Goal: Transaction & Acquisition: Purchase product/service

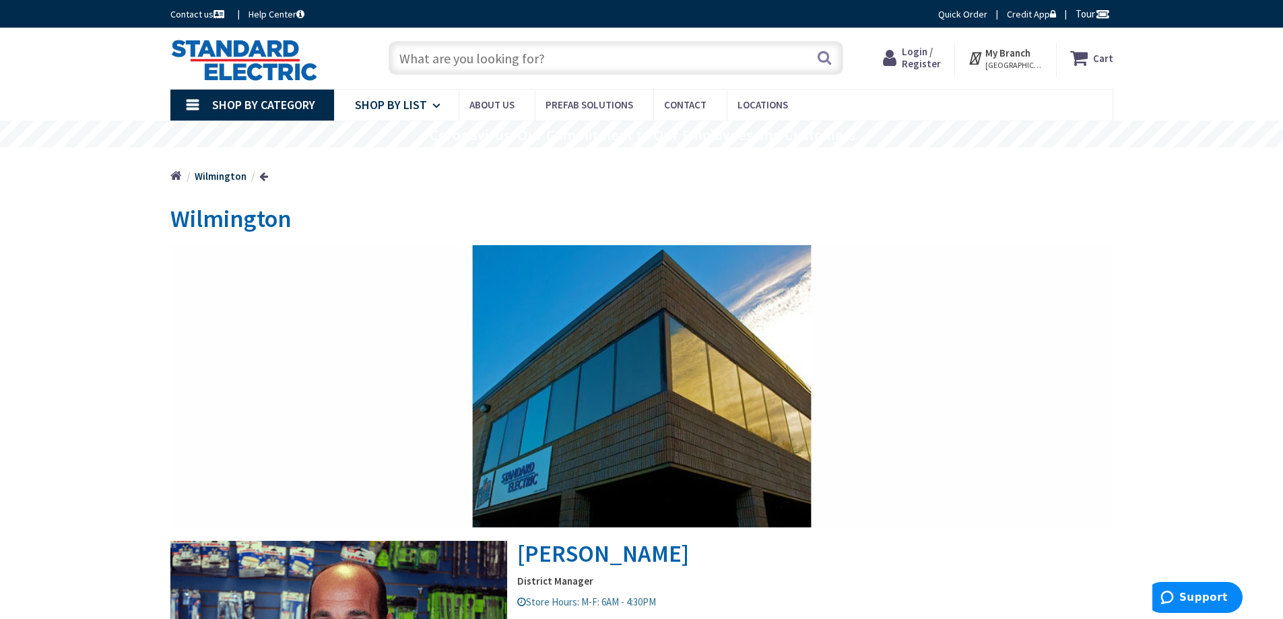
click at [404, 100] on span "Shop By List" at bounding box center [391, 104] width 72 height 15
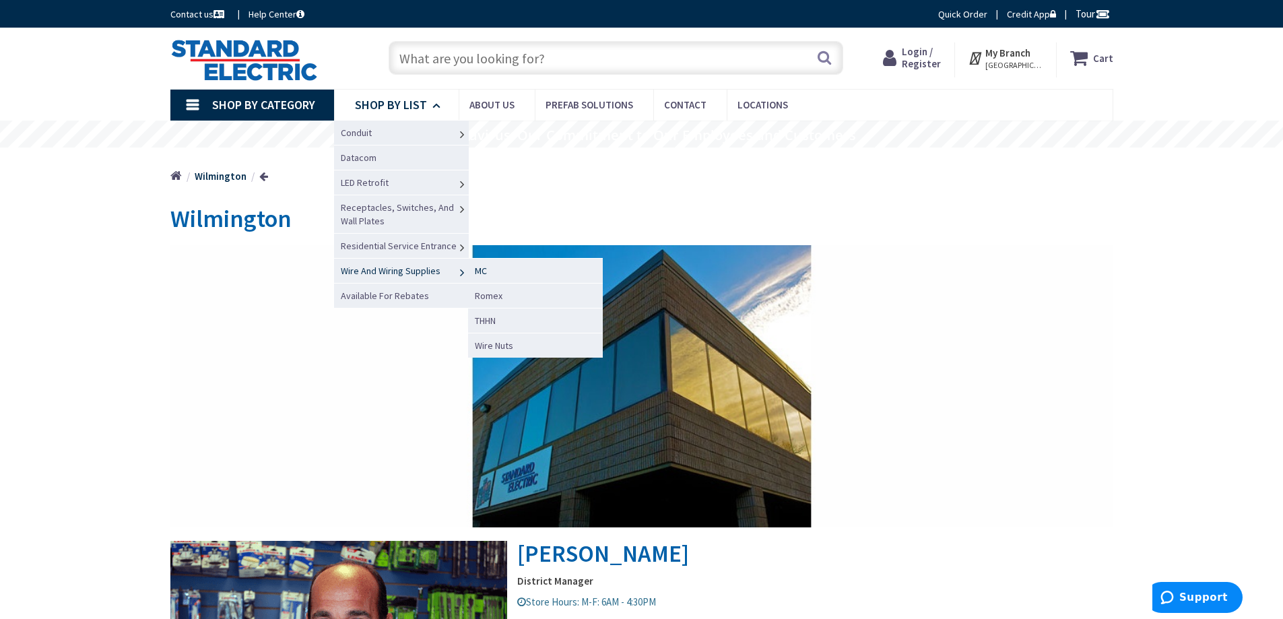
click at [477, 267] on span "MC" at bounding box center [481, 271] width 12 height 12
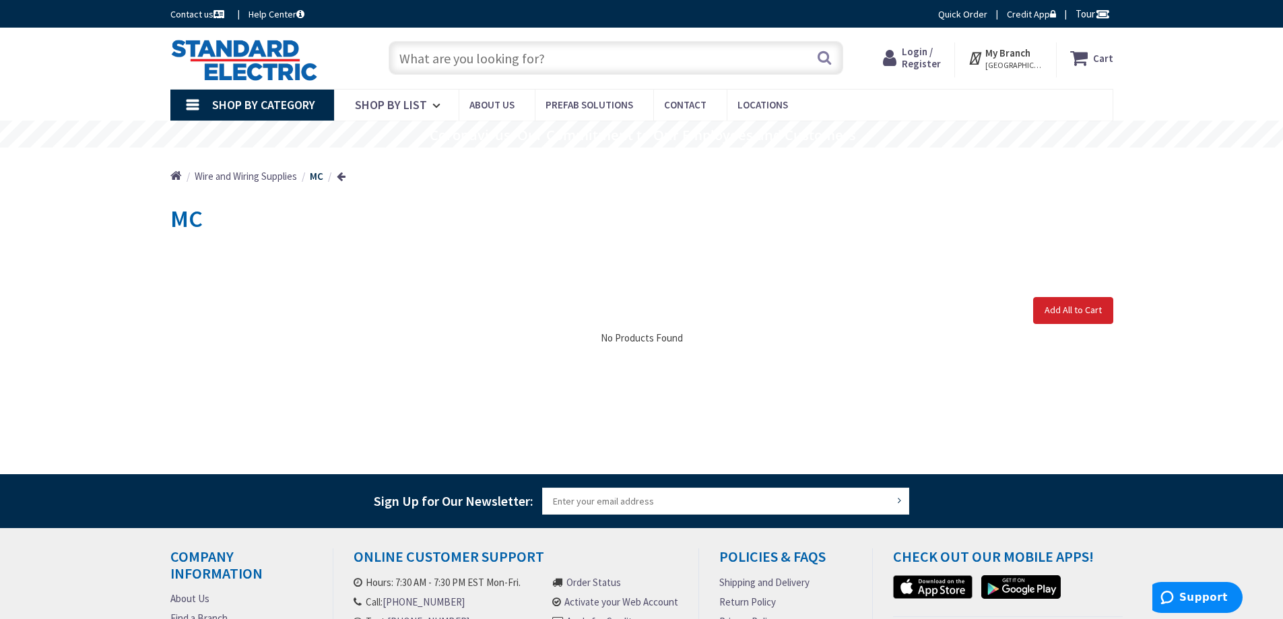
click at [298, 102] on span "Shop By Category" at bounding box center [263, 104] width 103 height 15
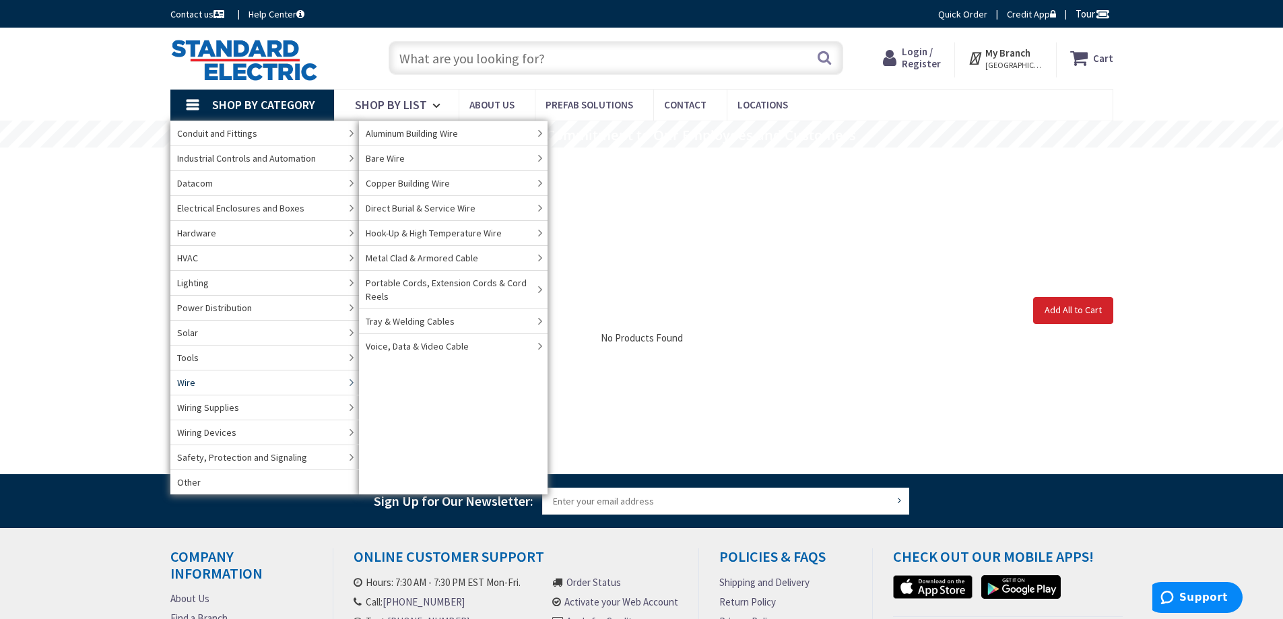
click at [221, 379] on link "Wire" at bounding box center [264, 382] width 189 height 25
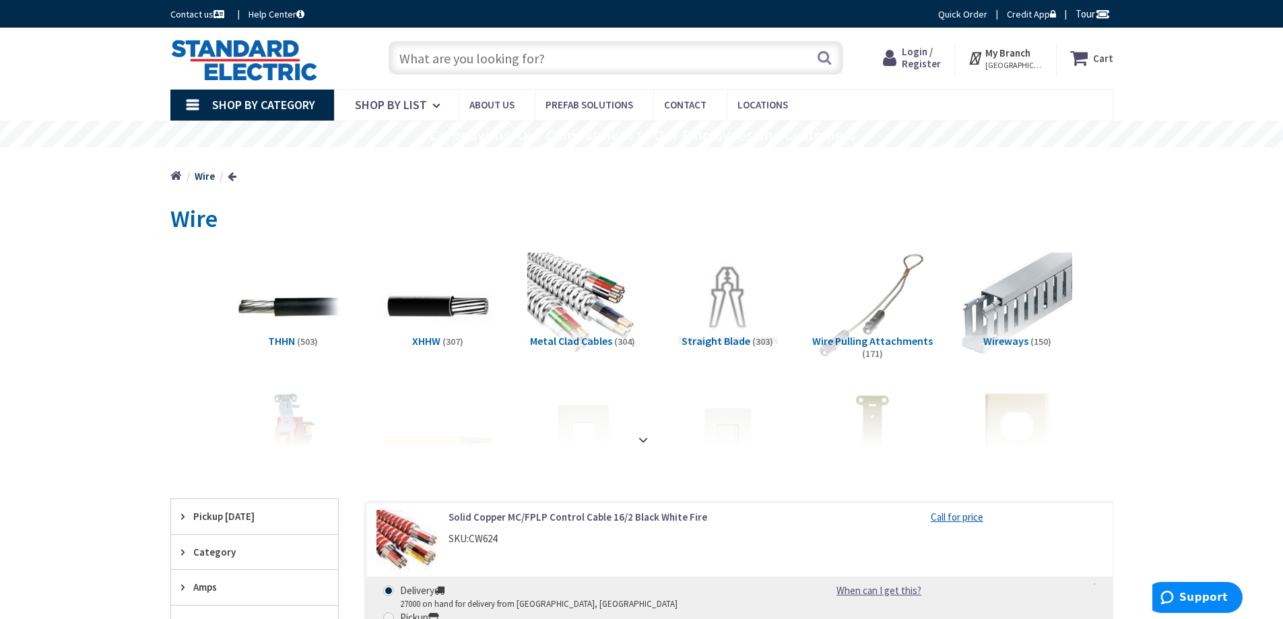
click at [605, 338] on span "Metal Clad Cables" at bounding box center [571, 340] width 82 height 13
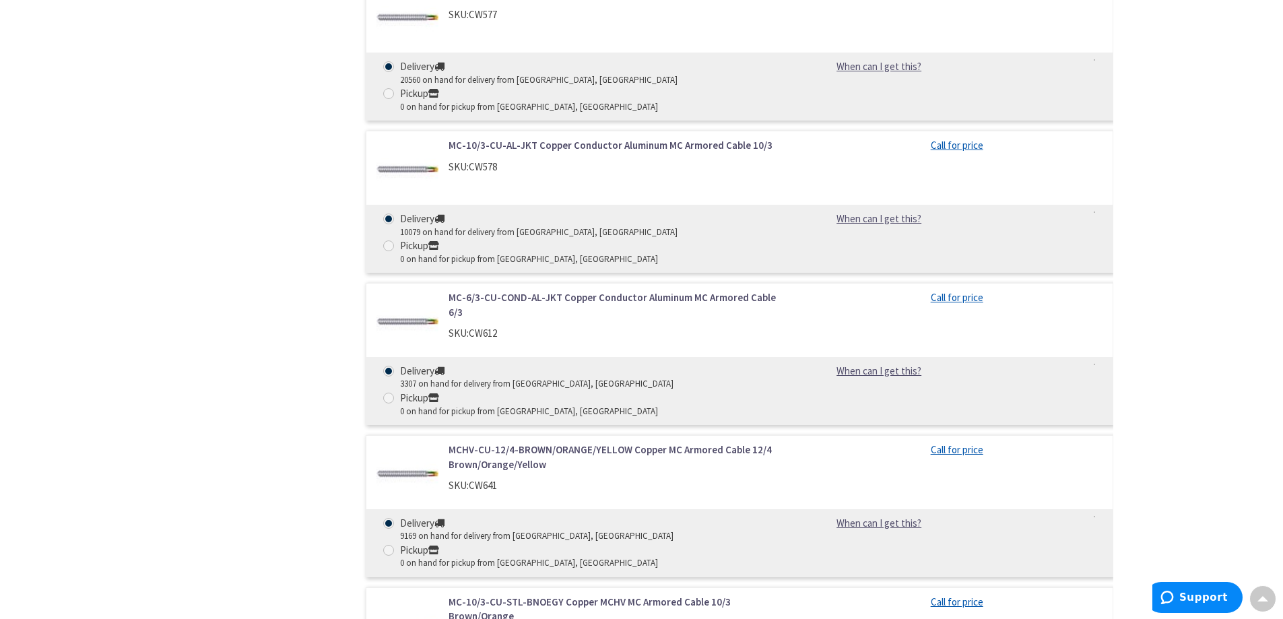
scroll to position [963, 0]
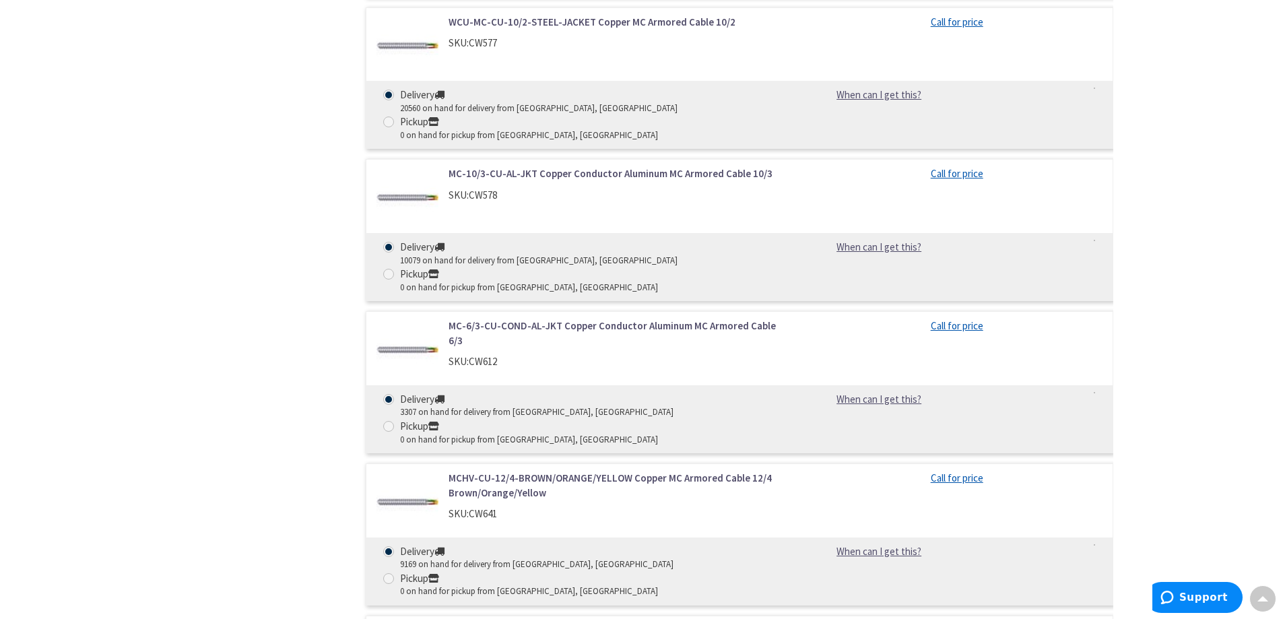
click at [562, 318] on link "MC-6/3-CU-COND-AL-JKT Copper Conductor Aluminum MC Armored Cable 6/3" at bounding box center [619, 332] width 343 height 29
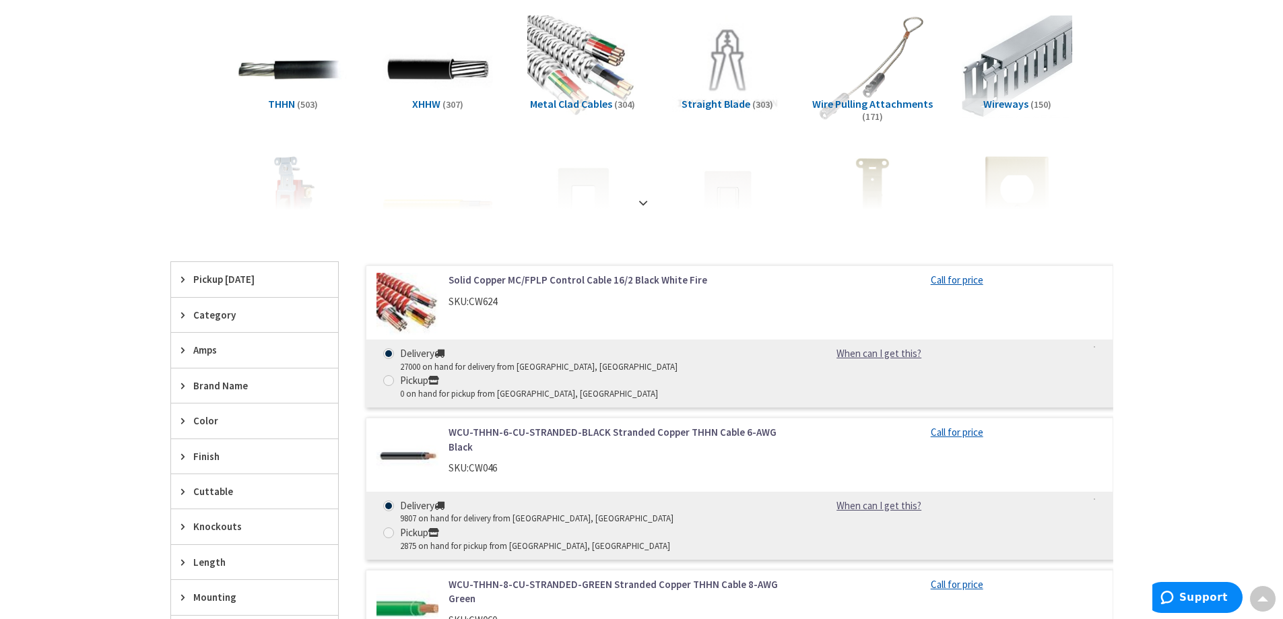
scroll to position [221, 0]
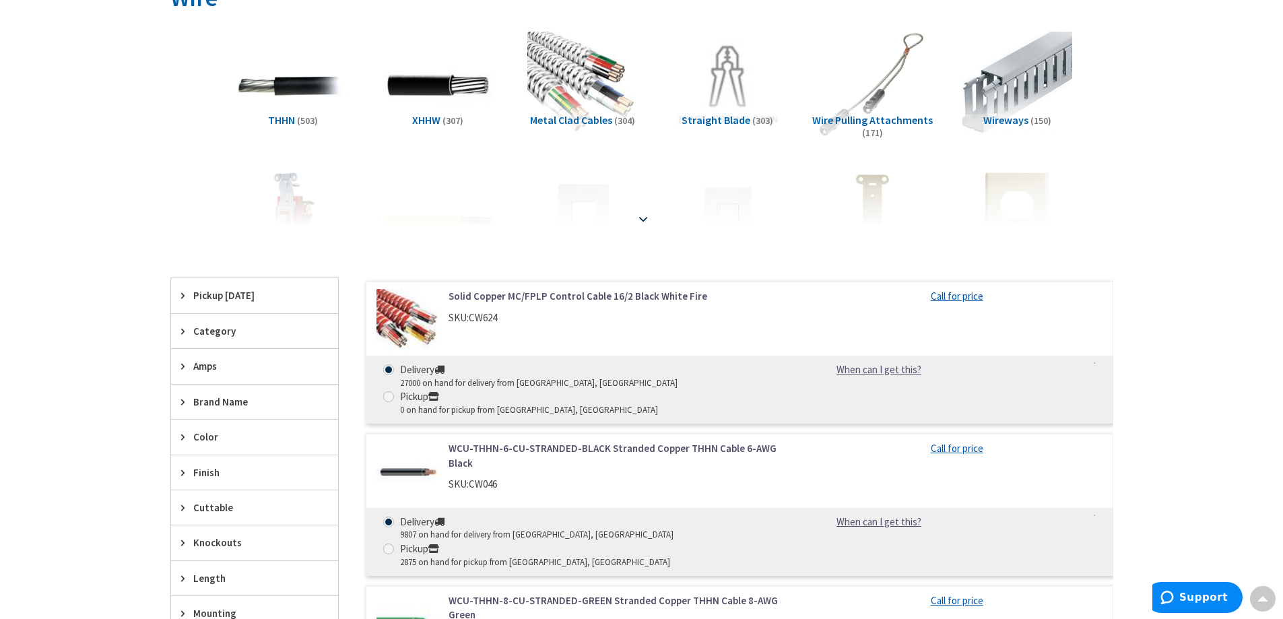
click at [647, 218] on strong at bounding box center [643, 218] width 16 height 15
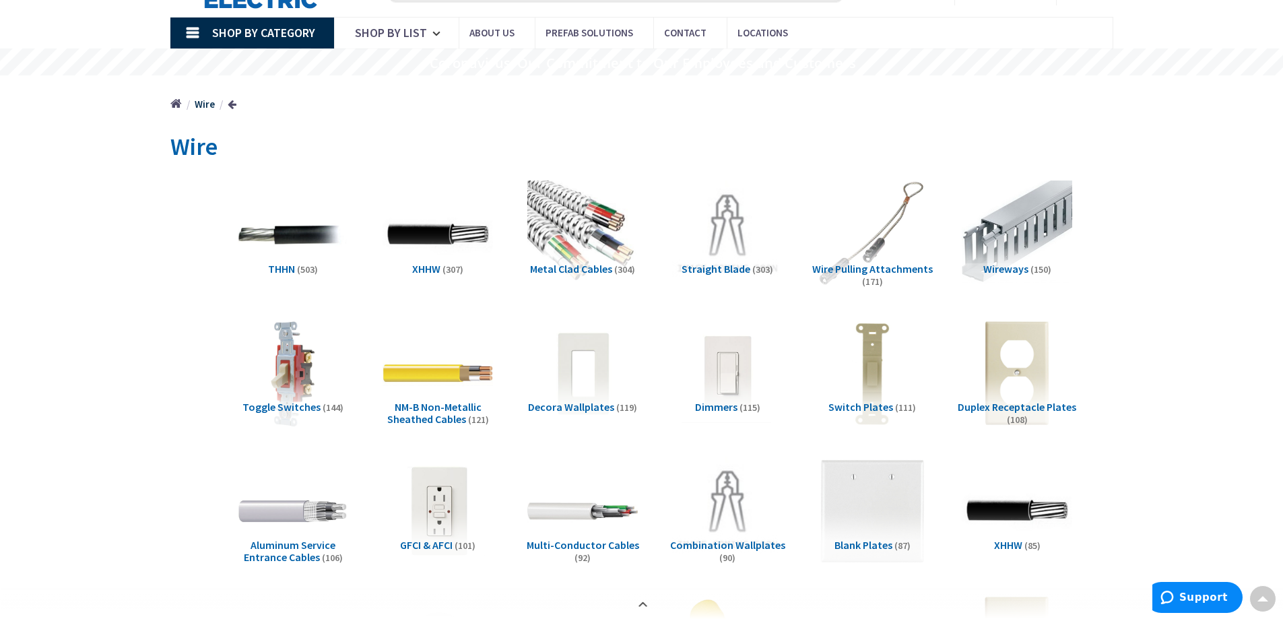
scroll to position [49, 0]
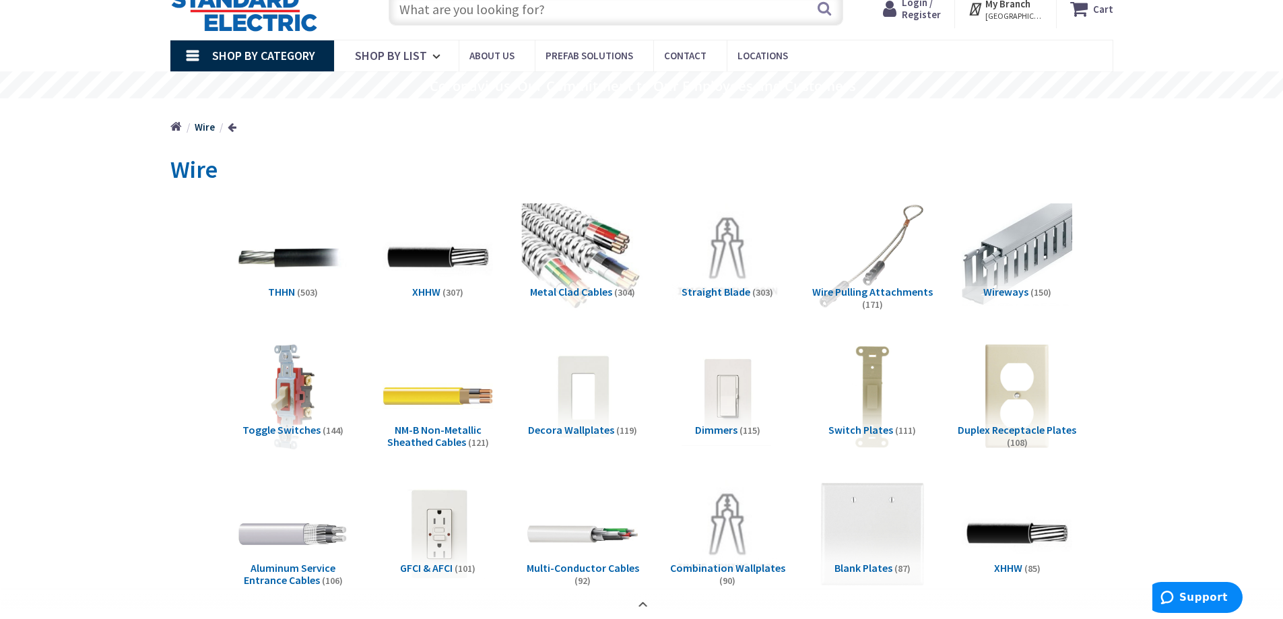
click at [588, 257] on img at bounding box center [582, 258] width 122 height 122
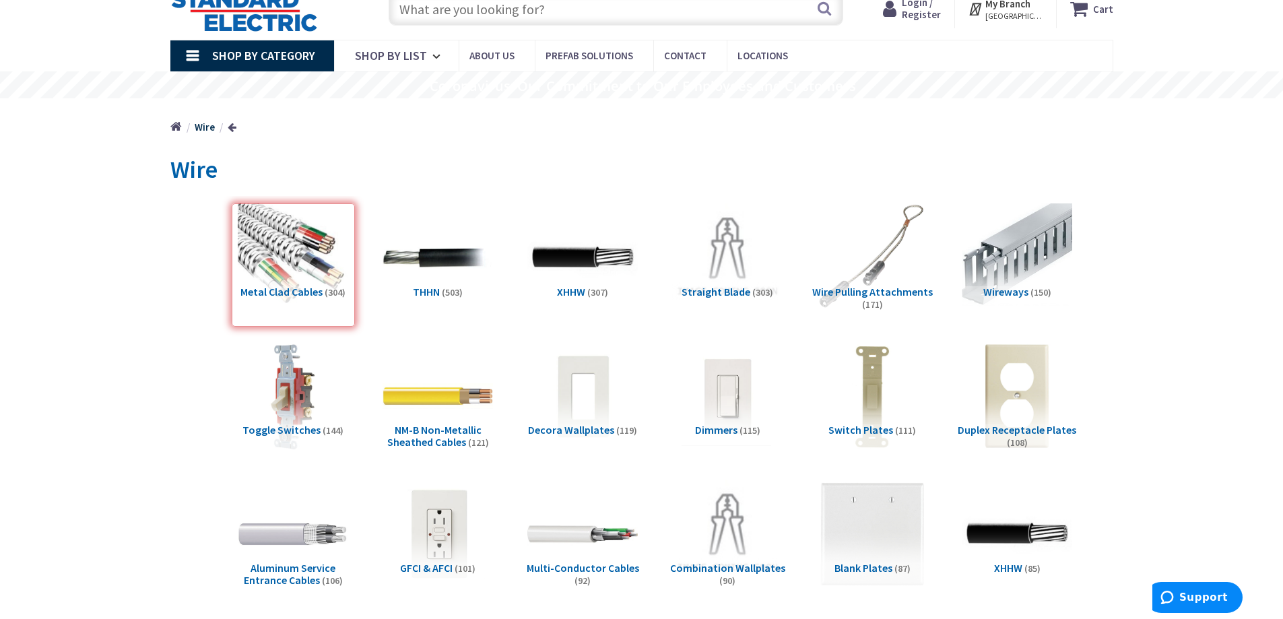
scroll to position [2625, 0]
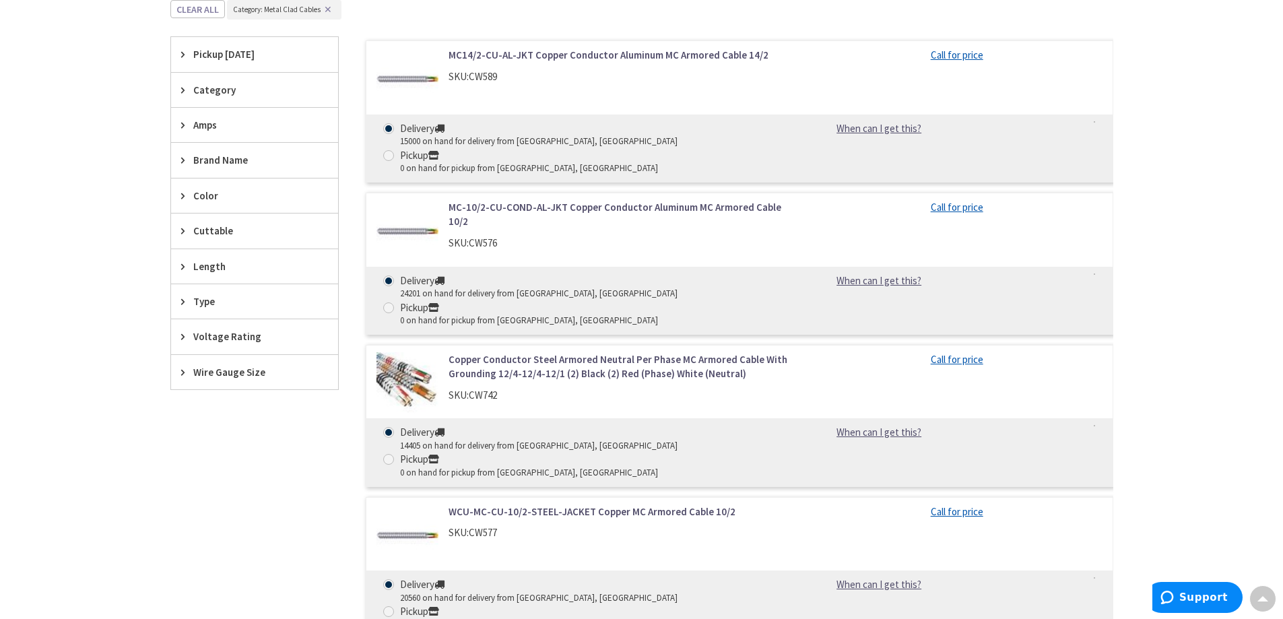
click at [235, 372] on span "Wire Gauge Size" at bounding box center [248, 372] width 110 height 14
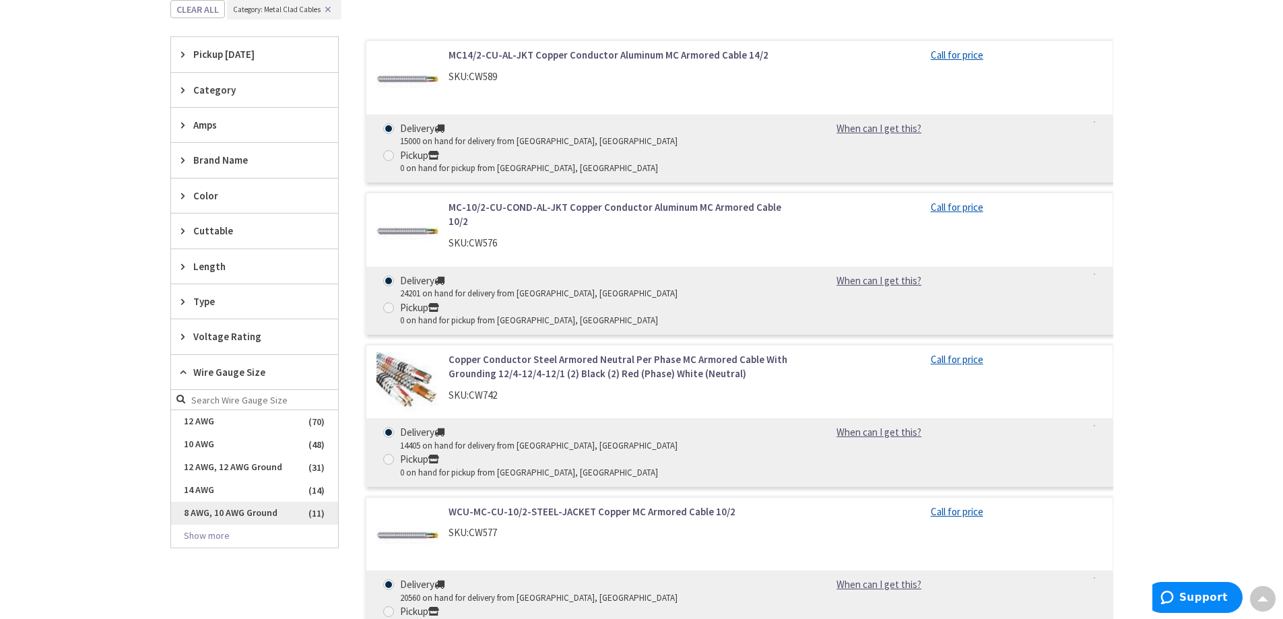
drag, startPoint x: 327, startPoint y: 506, endPoint x: 324, endPoint y: 518, distance: 11.8
click at [326, 516] on span "8 AWG, 10 AWG Ground" at bounding box center [254, 513] width 167 height 23
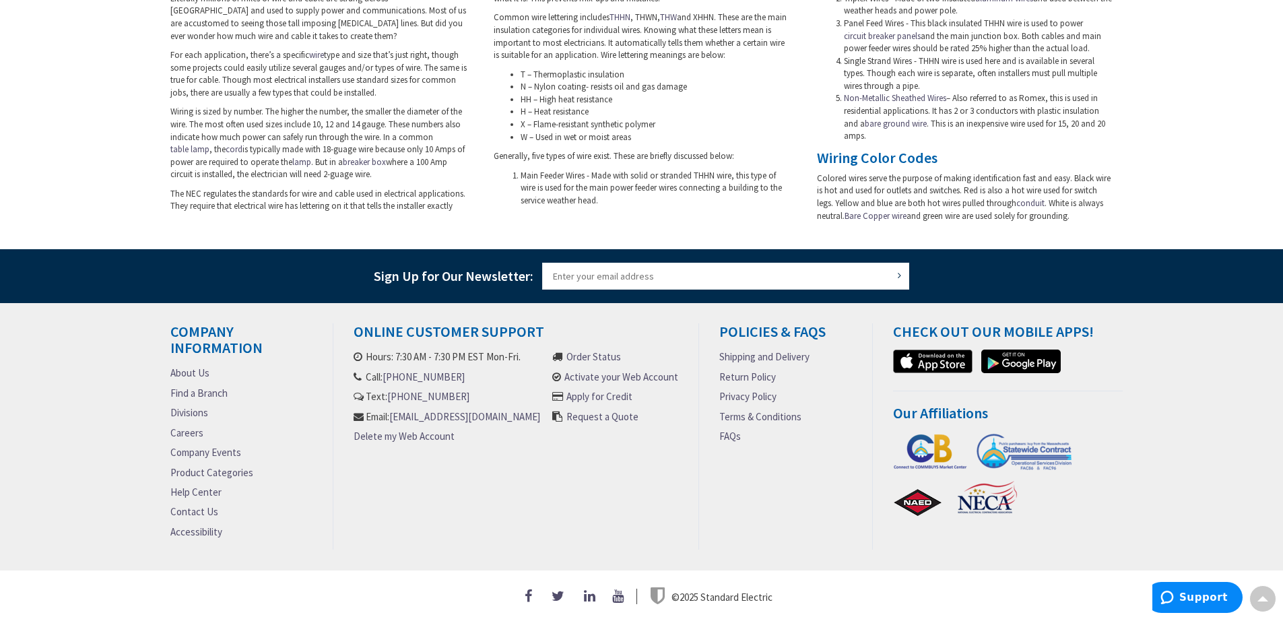
scroll to position [417, 0]
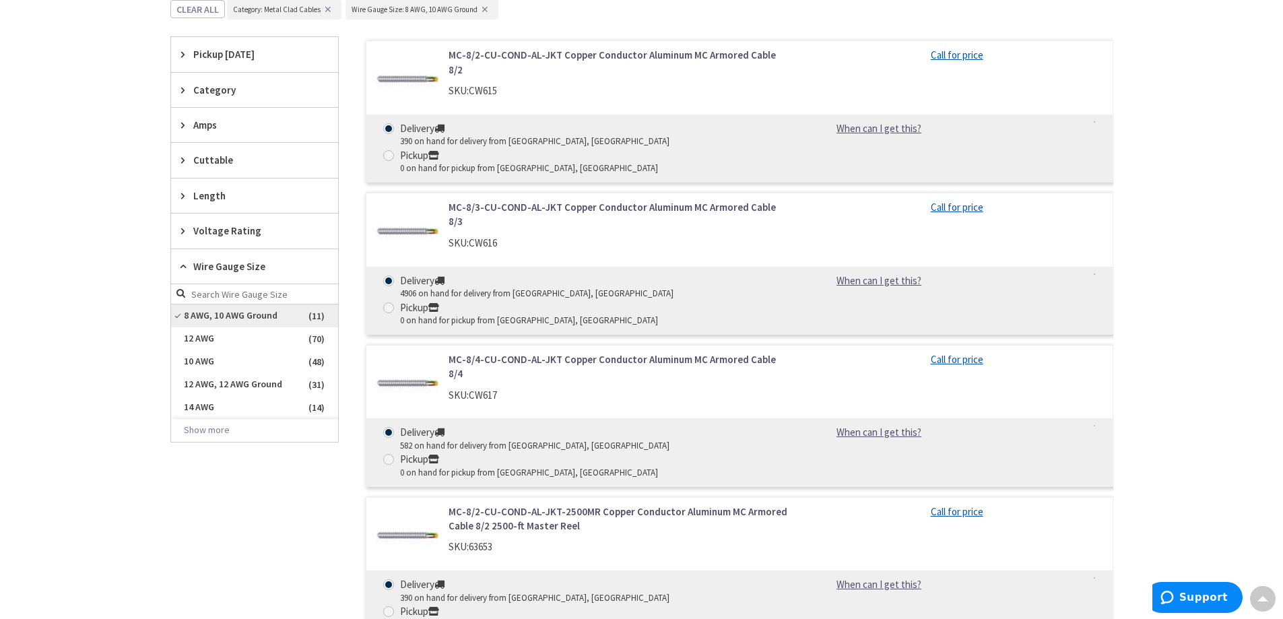
click at [213, 310] on span "8 AWG, 10 AWG Ground" at bounding box center [254, 315] width 167 height 23
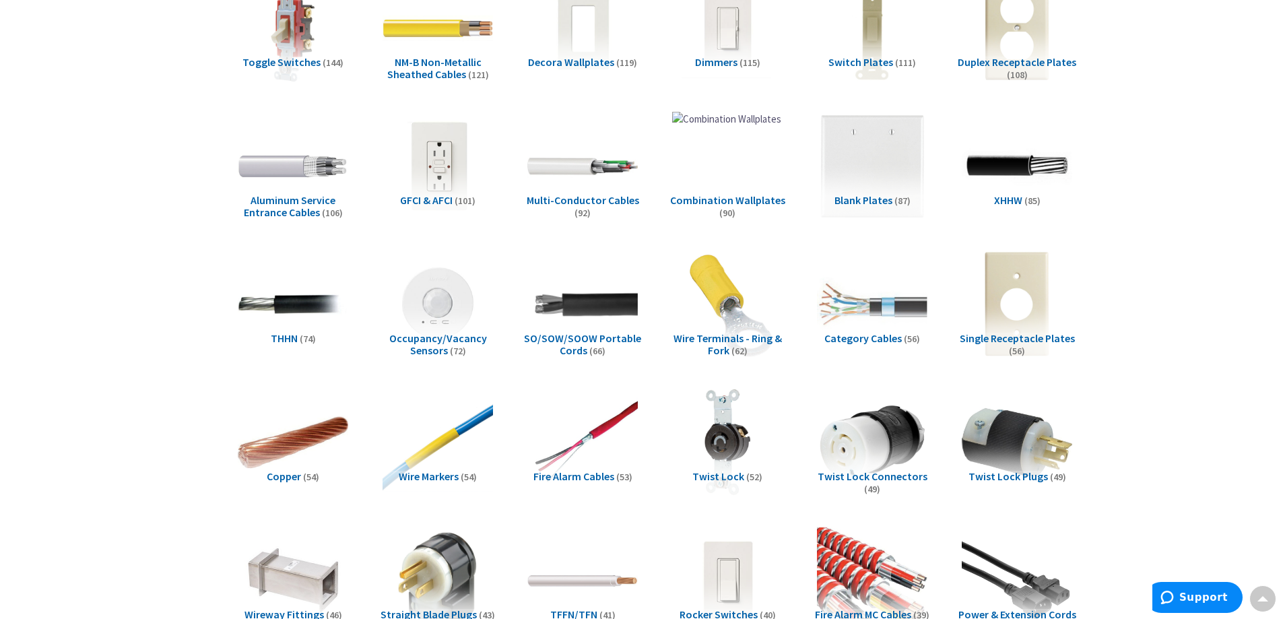
scroll to position [2625, 0]
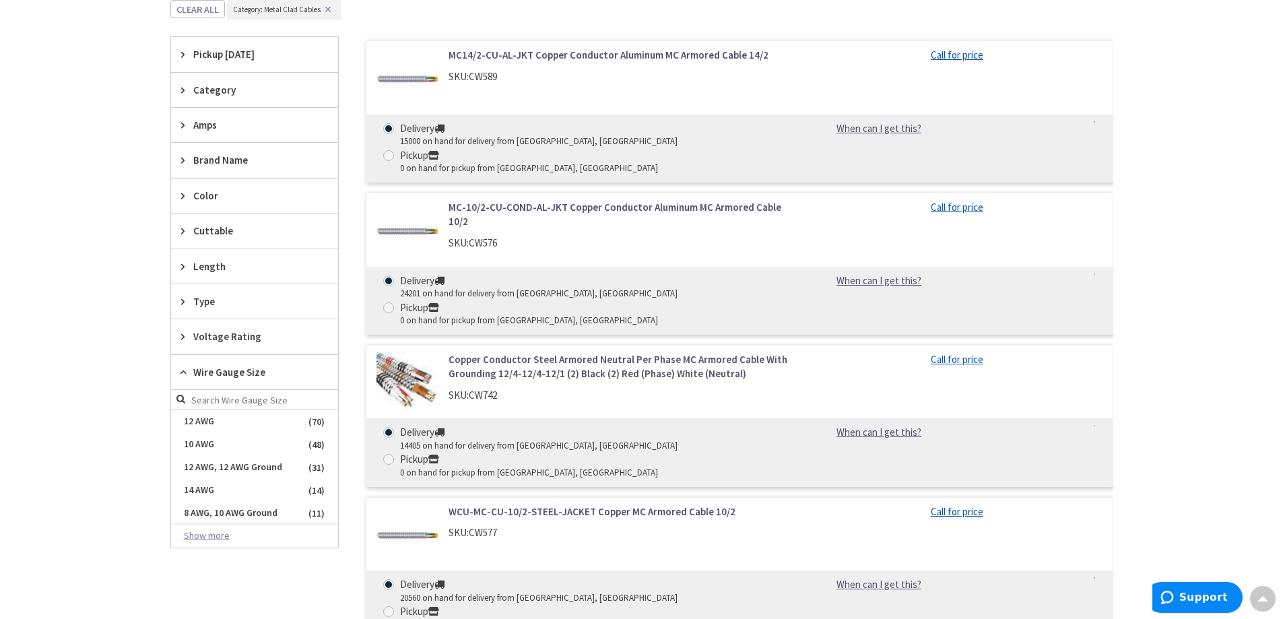
click at [205, 537] on button "Show more" at bounding box center [254, 535] width 167 height 23
click at [228, 532] on span "6 AWG, 8 AWG Ground" at bounding box center [254, 535] width 167 height 23
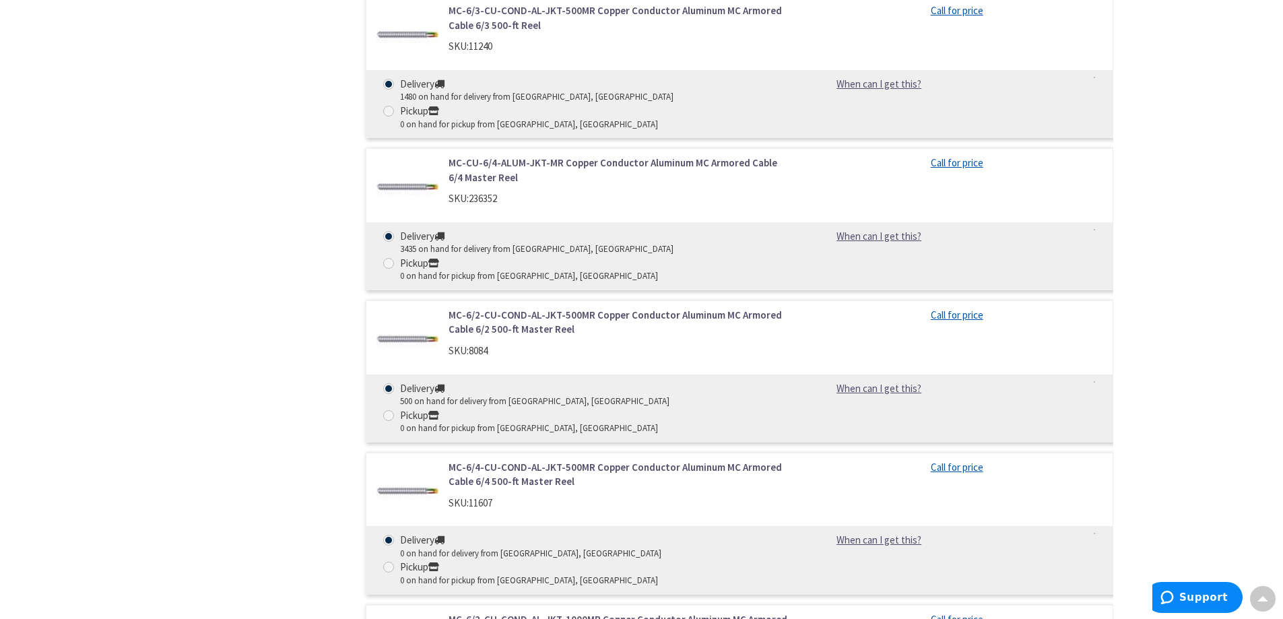
scroll to position [1278, 0]
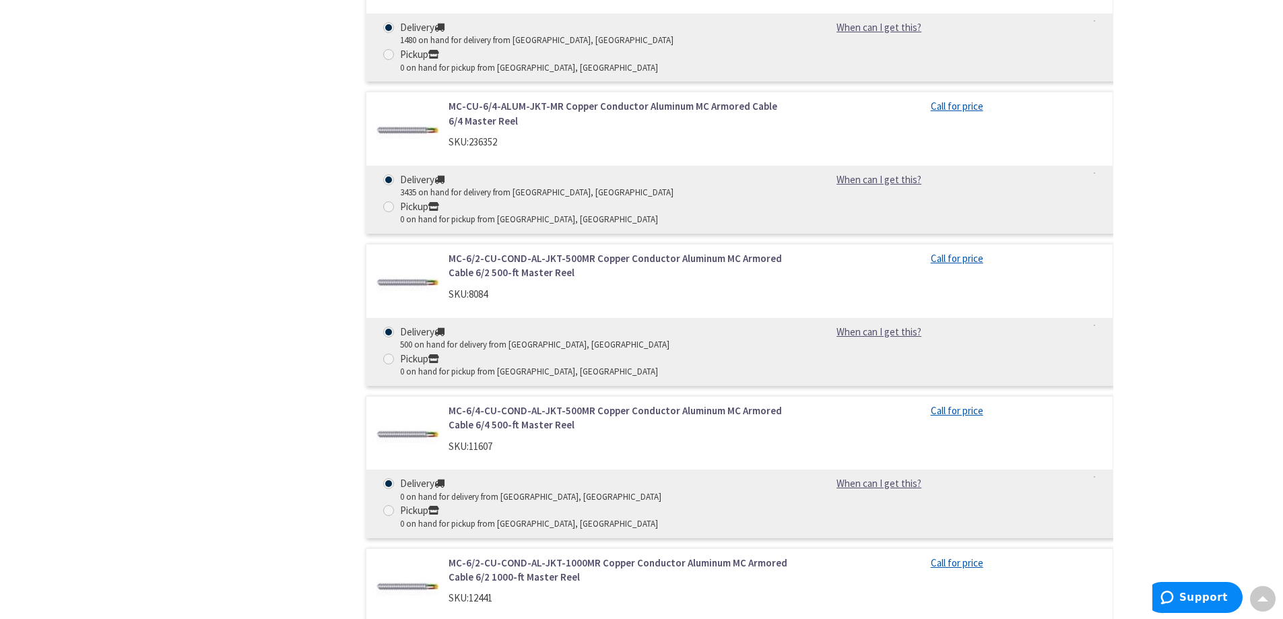
click at [514, 403] on link "MC-6/4-CU-COND-AL-JKT-500MR Copper Conductor Aluminum MC Armored Cable 6/4 500-…" at bounding box center [619, 417] width 343 height 29
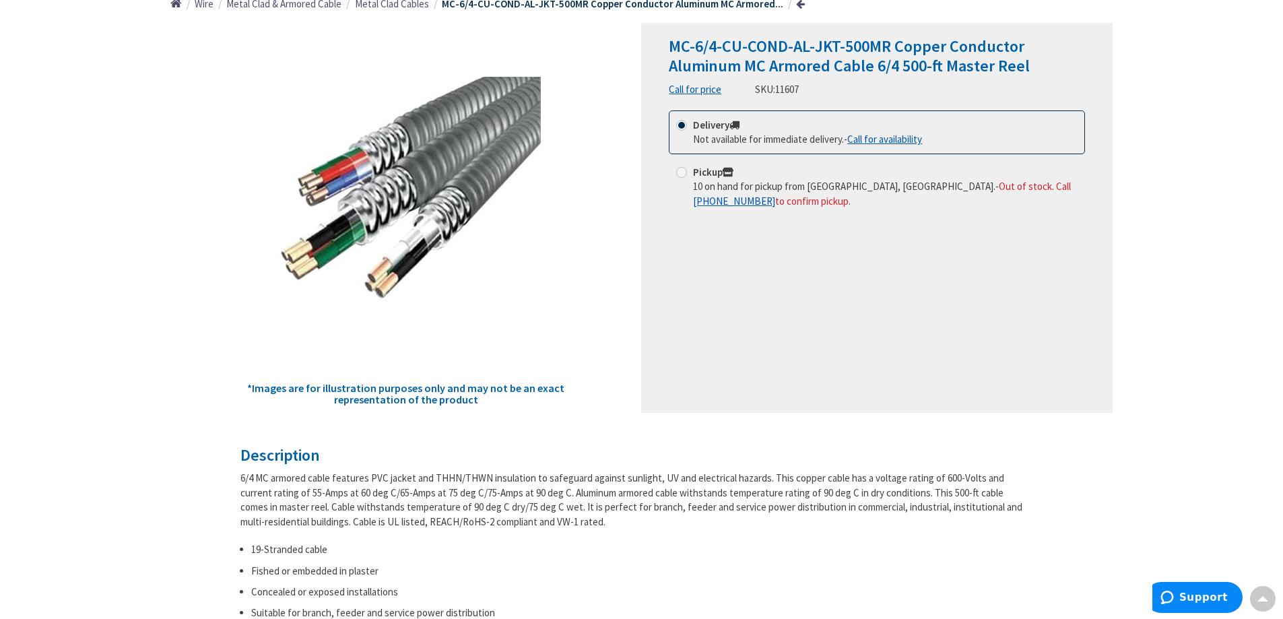
scroll to position [101, 0]
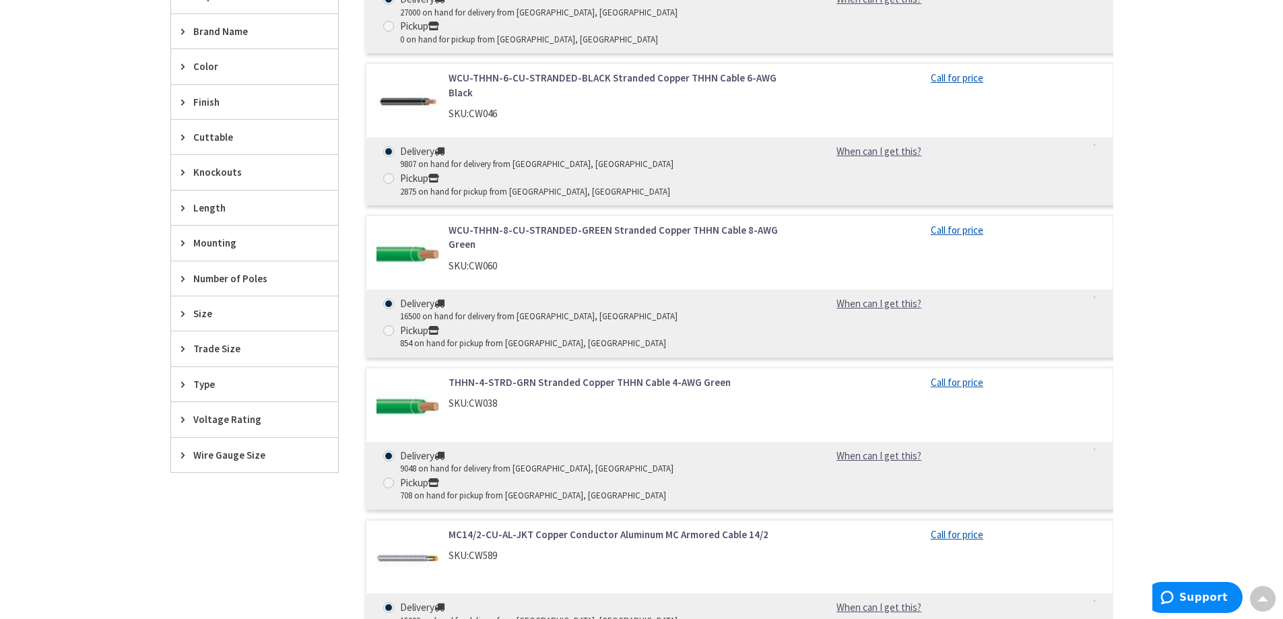
scroll to position [594, 0]
click at [192, 375] on div "Type" at bounding box center [254, 381] width 167 height 34
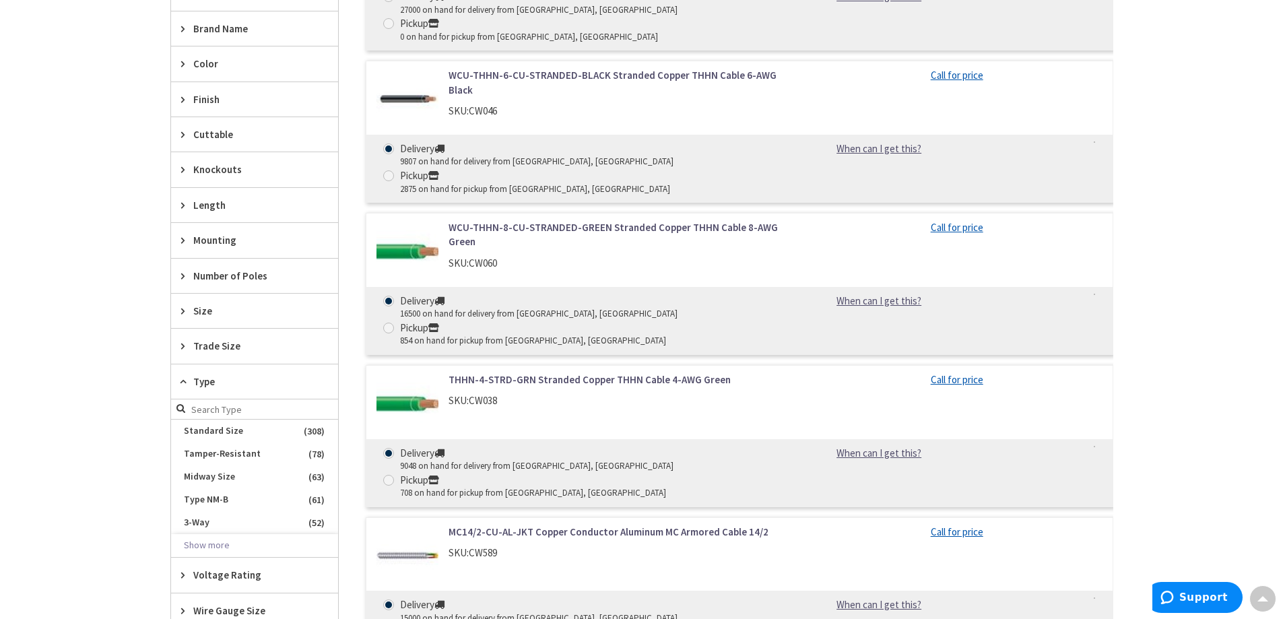
click at [196, 375] on span "Type" at bounding box center [248, 381] width 110 height 14
click at [199, 377] on span "Type" at bounding box center [248, 381] width 110 height 14
click at [235, 543] on button "Show more" at bounding box center [254, 545] width 167 height 23
click at [184, 377] on icon at bounding box center [186, 381] width 10 height 10
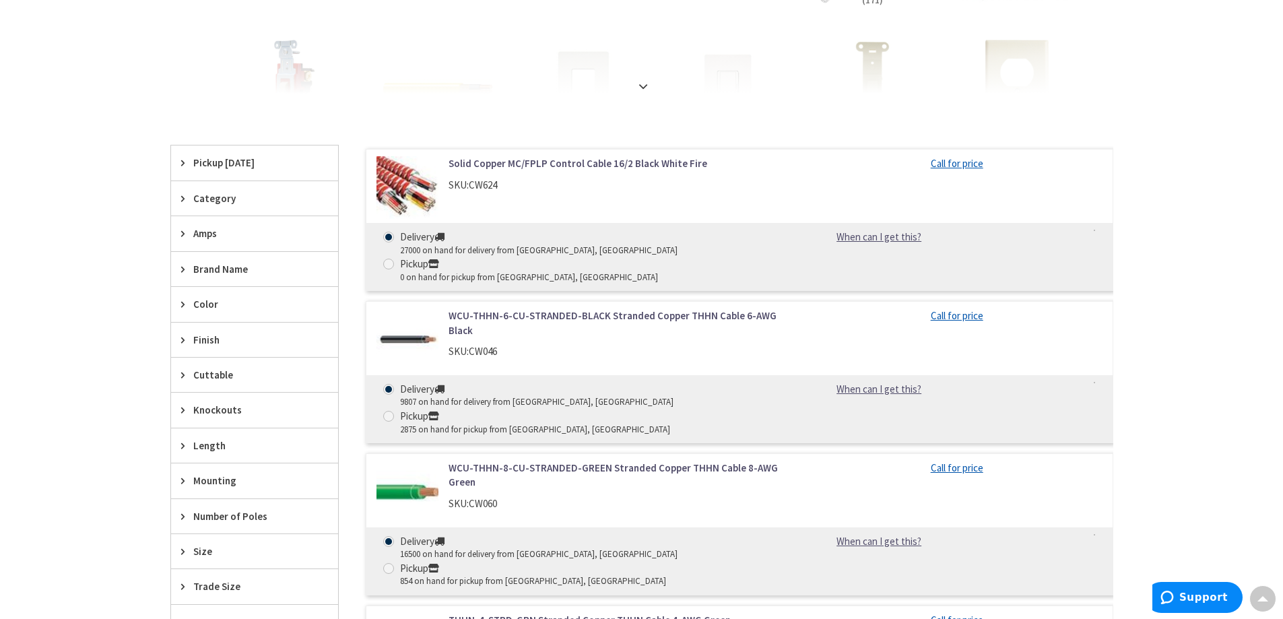
scroll to position [351, 0]
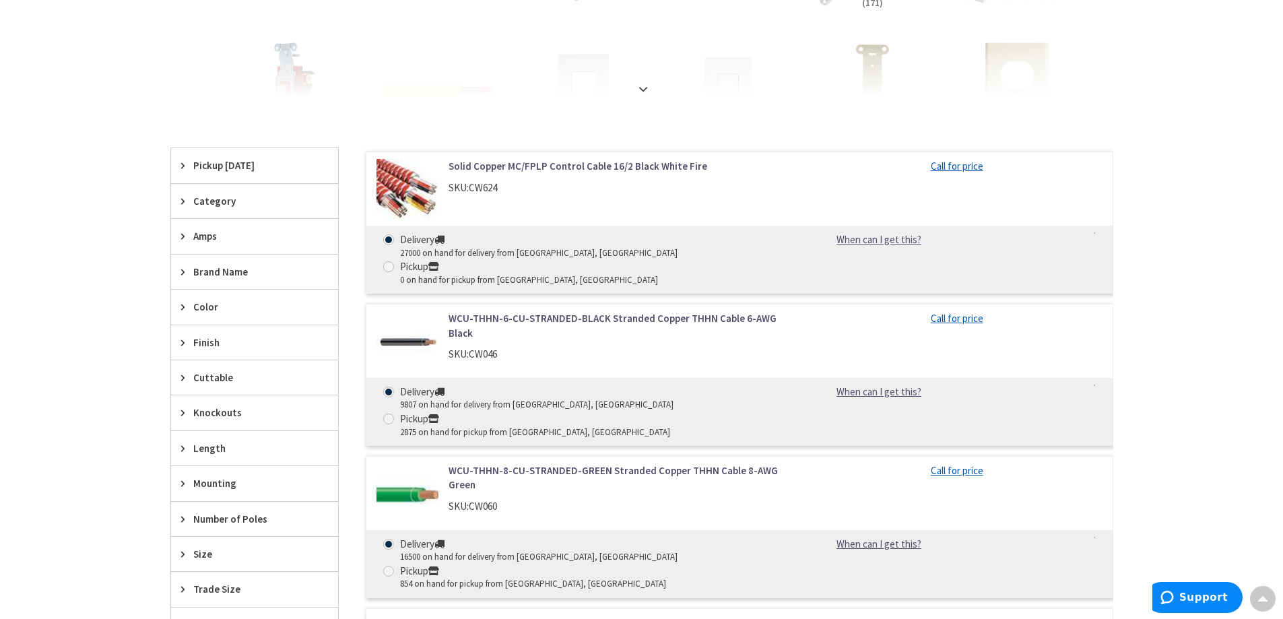
click at [211, 194] on span "Category" at bounding box center [248, 201] width 110 height 14
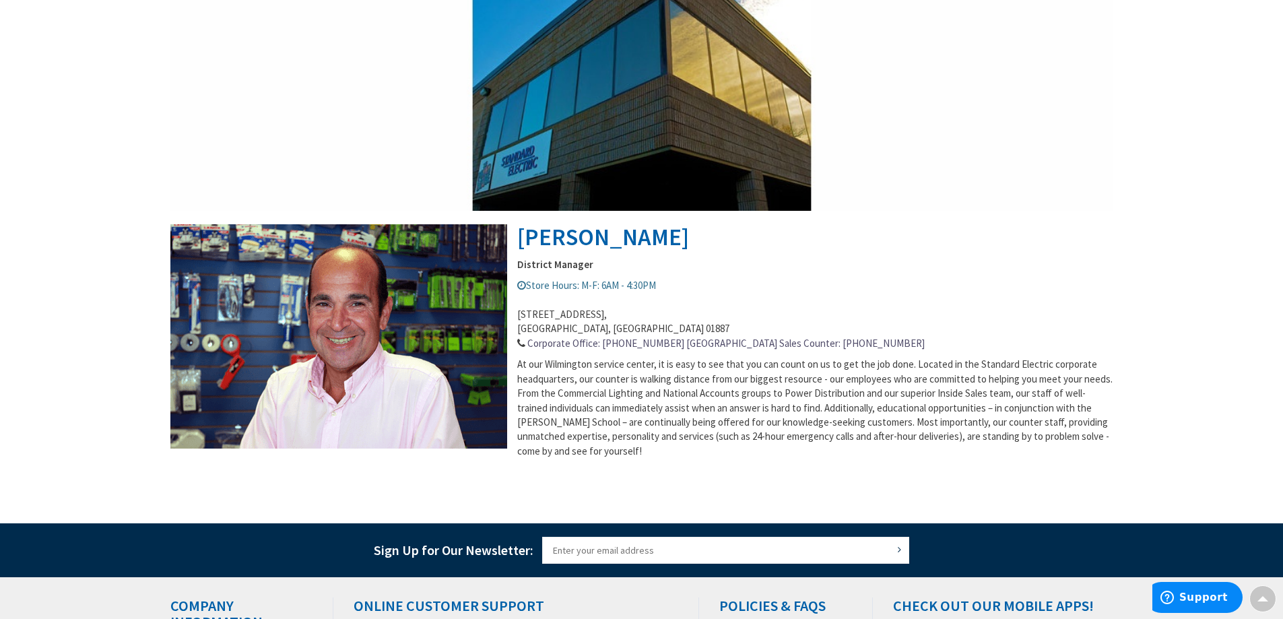
scroll to position [318, 0]
